Goal: Transaction & Acquisition: Purchase product/service

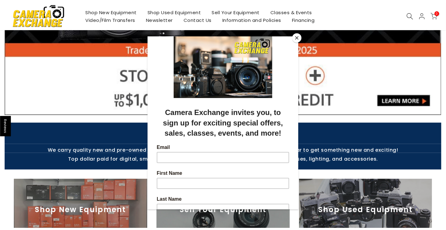
scroll to position [154, 0]
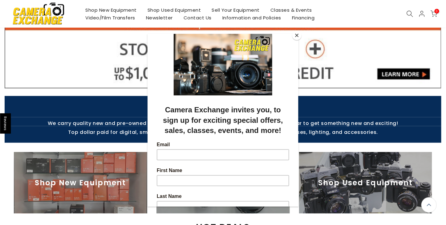
click at [296, 36] on button "Close" at bounding box center [296, 35] width 9 height 9
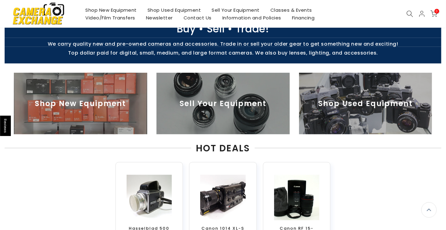
scroll to position [231, 0]
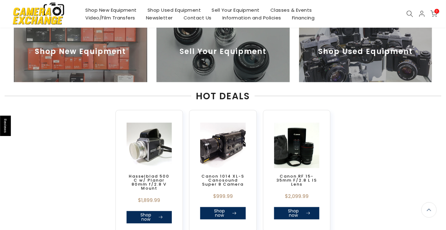
click at [353, 66] on img at bounding box center [365, 52] width 133 height 62
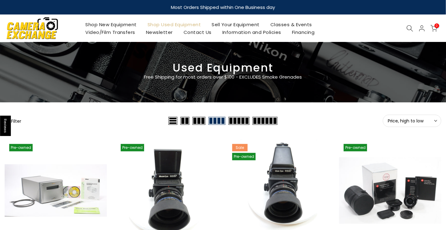
click at [408, 27] on icon at bounding box center [409, 28] width 7 height 7
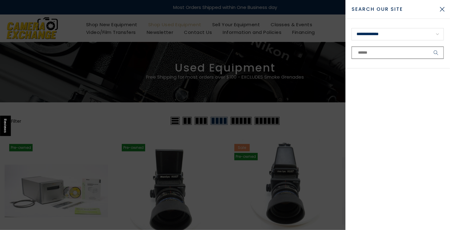
click at [364, 52] on input "text" at bounding box center [398, 52] width 92 height 12
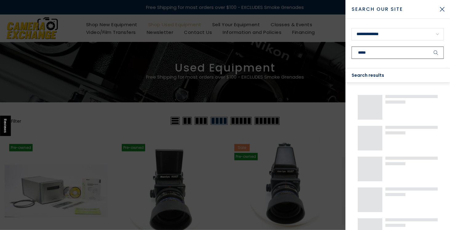
type input "*****"
click at [429, 46] on button "submit" at bounding box center [436, 52] width 15 height 12
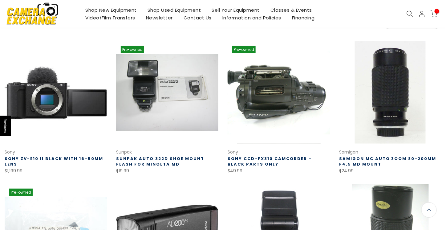
scroll to position [92, 0]
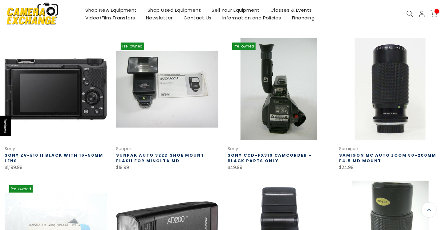
click at [71, 107] on link at bounding box center [56, 89] width 102 height 102
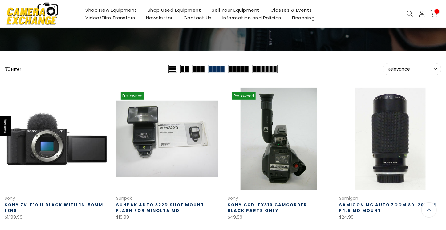
scroll to position [0, 0]
